Goal: Navigation & Orientation: Find specific page/section

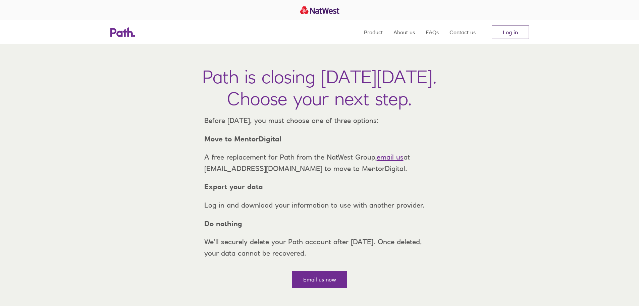
click at [520, 32] on link "Log in" at bounding box center [510, 31] width 37 height 13
click at [509, 25] on nav "Product About us FAQs Contact us Log in" at bounding box center [446, 32] width 165 height 24
click at [511, 30] on link "Log in" at bounding box center [510, 31] width 37 height 13
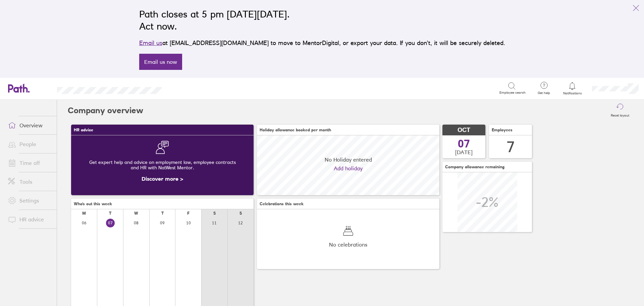
scroll to position [60, 182]
click at [29, 137] on link "People" at bounding box center [30, 143] width 54 height 13
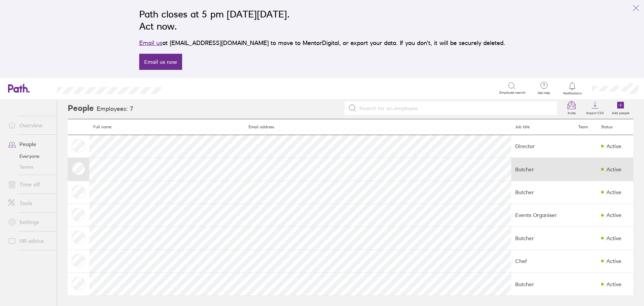
scroll to position [3, 0]
